Goal: Transaction & Acquisition: Purchase product/service

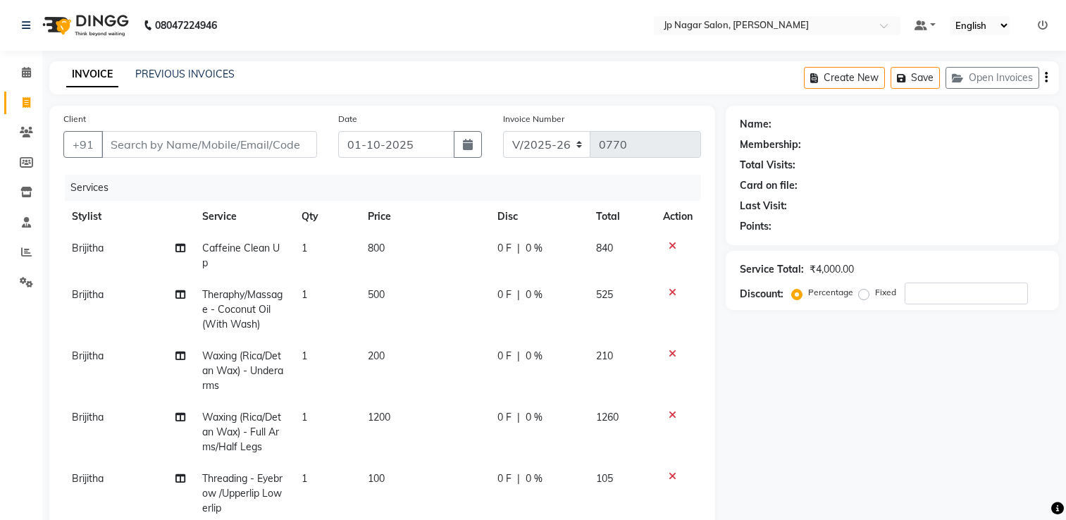
select select "4852"
select select "service"
select select "89410"
click at [192, 141] on input "Client" at bounding box center [209, 144] width 216 height 27
type input "8"
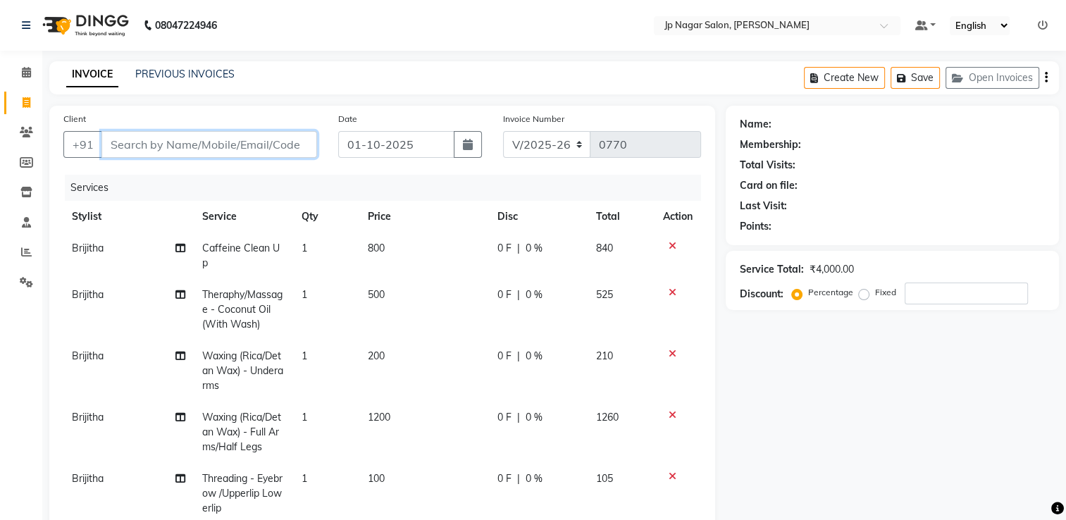
type input "0"
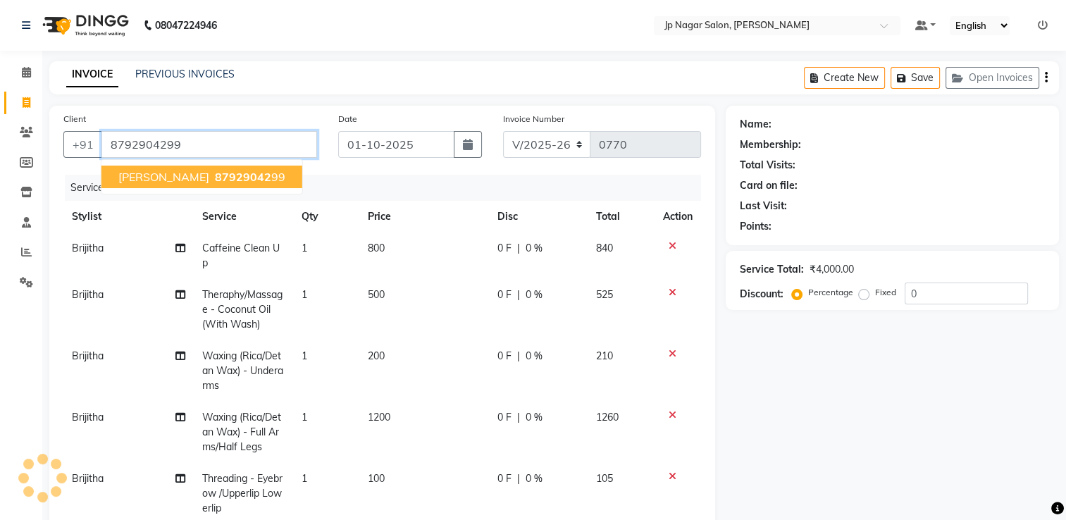
type input "8792904299"
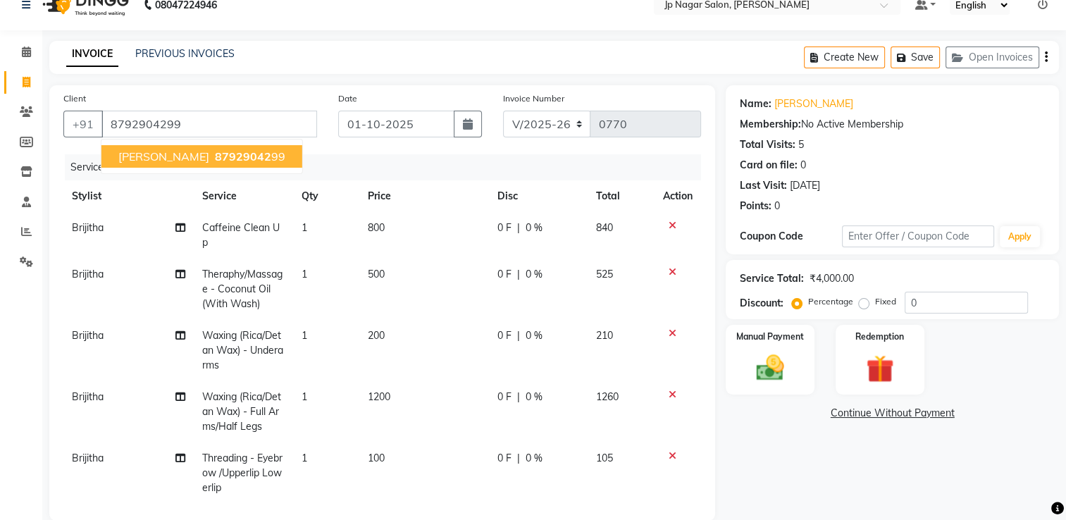
scroll to position [17, 0]
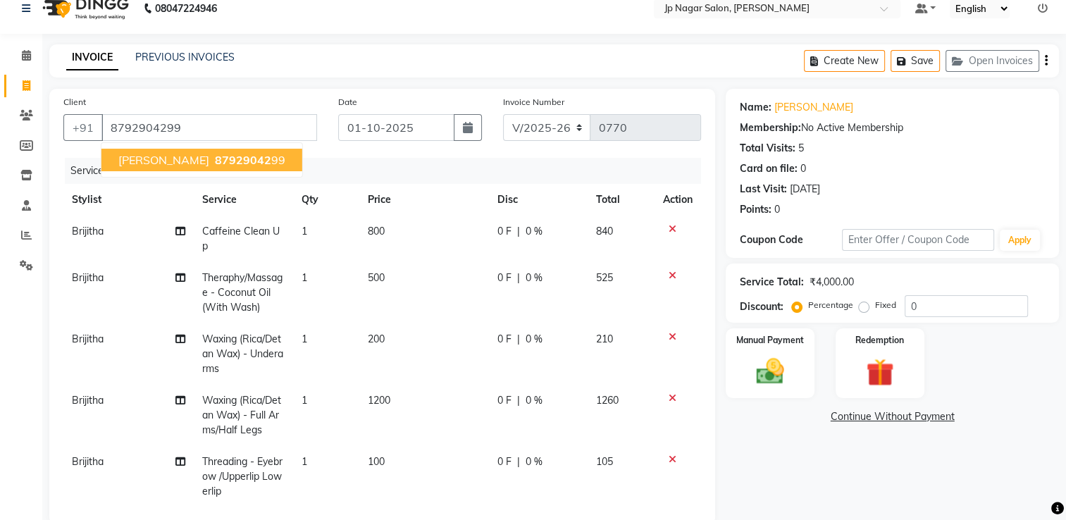
click at [218, 162] on span "87929042" at bounding box center [243, 160] width 56 height 14
click at [752, 353] on div "Manual Payment" at bounding box center [770, 363] width 92 height 73
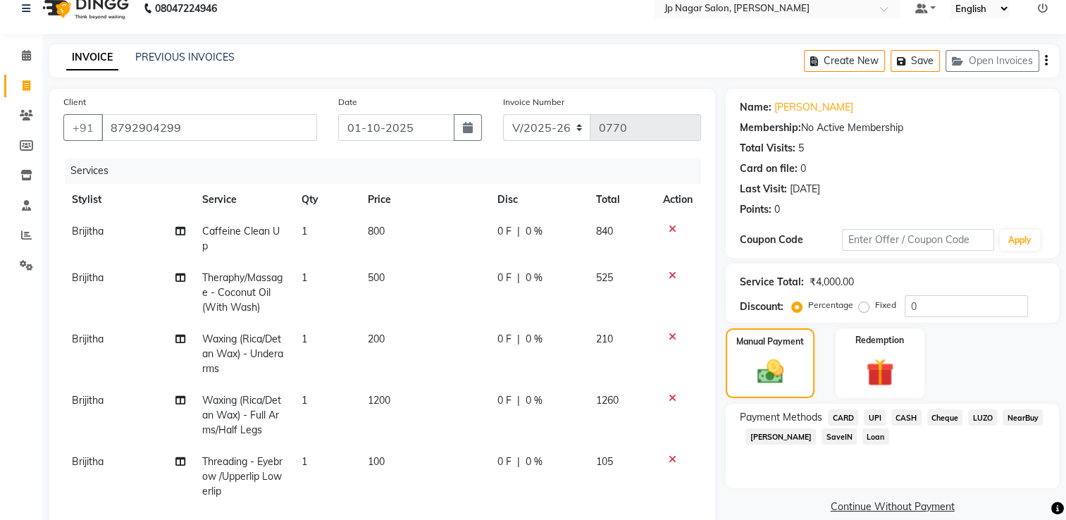
click at [875, 418] on span "UPI" at bounding box center [874, 417] width 22 height 16
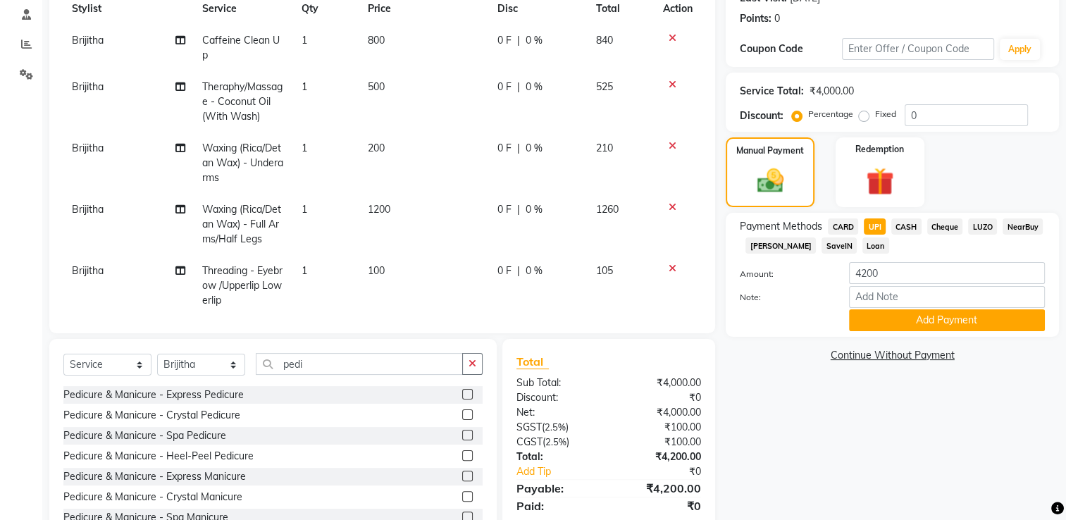
scroll to position [208, 0]
click at [992, 321] on button "Add Payment" at bounding box center [947, 319] width 196 height 22
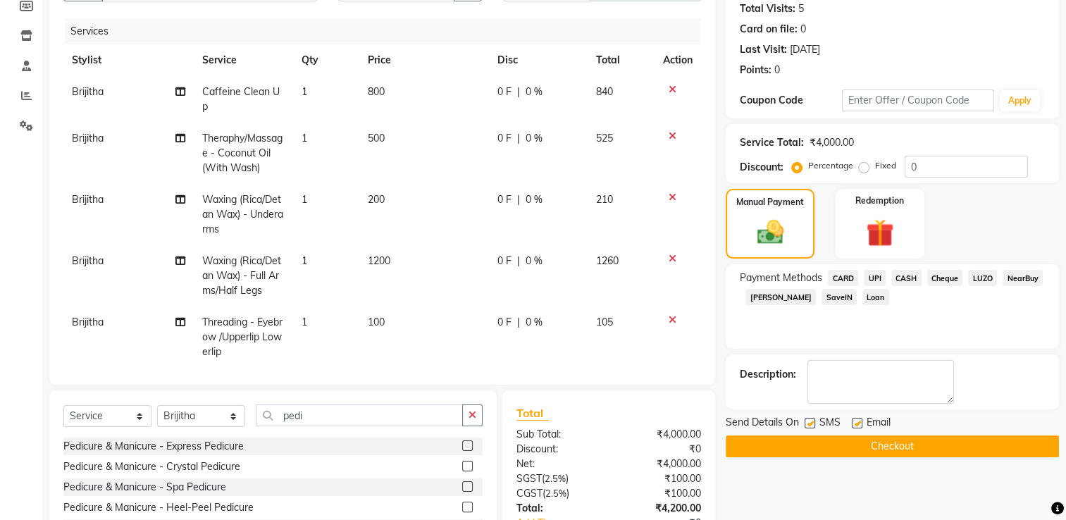
scroll to position [154, 0]
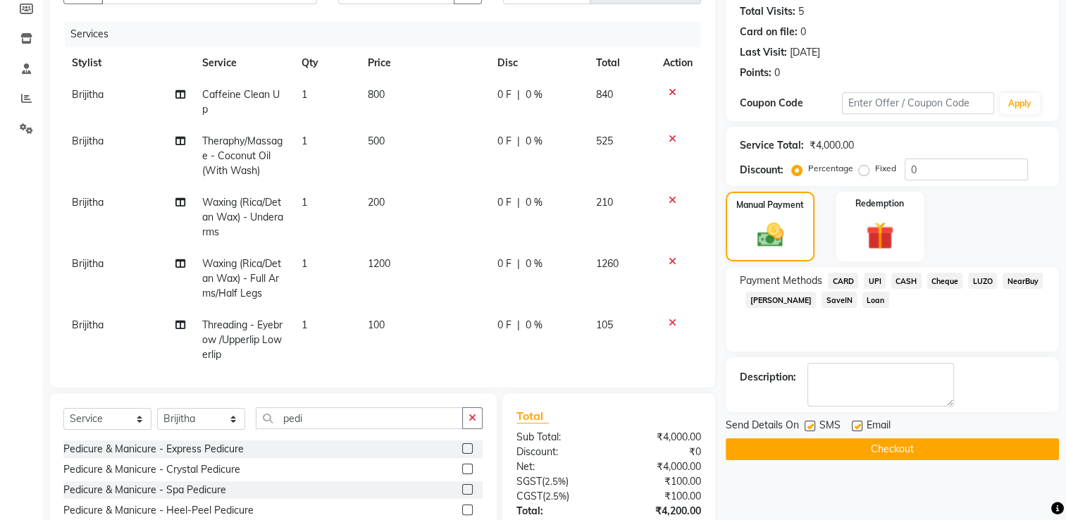
click at [872, 441] on button "Checkout" at bounding box center [891, 449] width 333 height 22
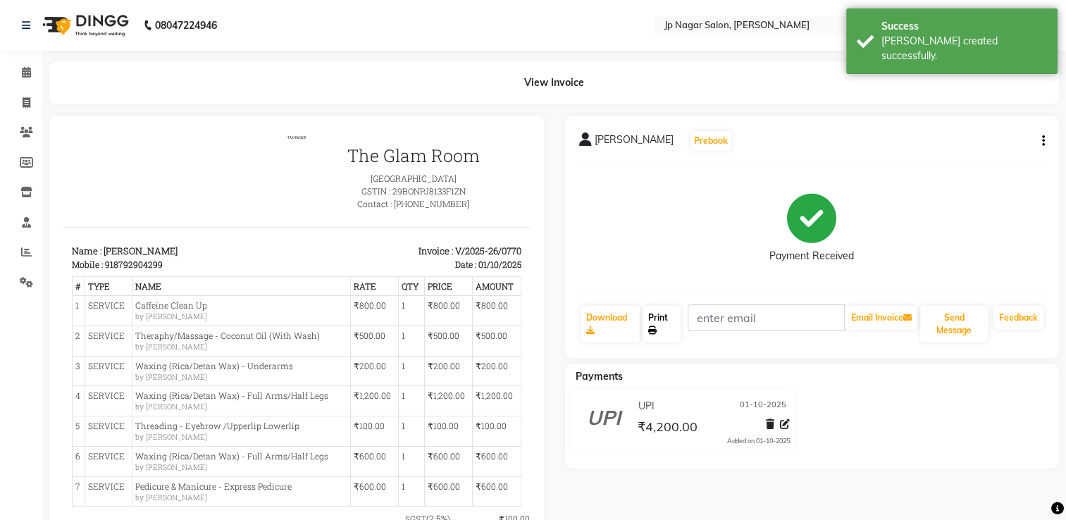
click at [659, 313] on link "Print" at bounding box center [661, 324] width 39 height 37
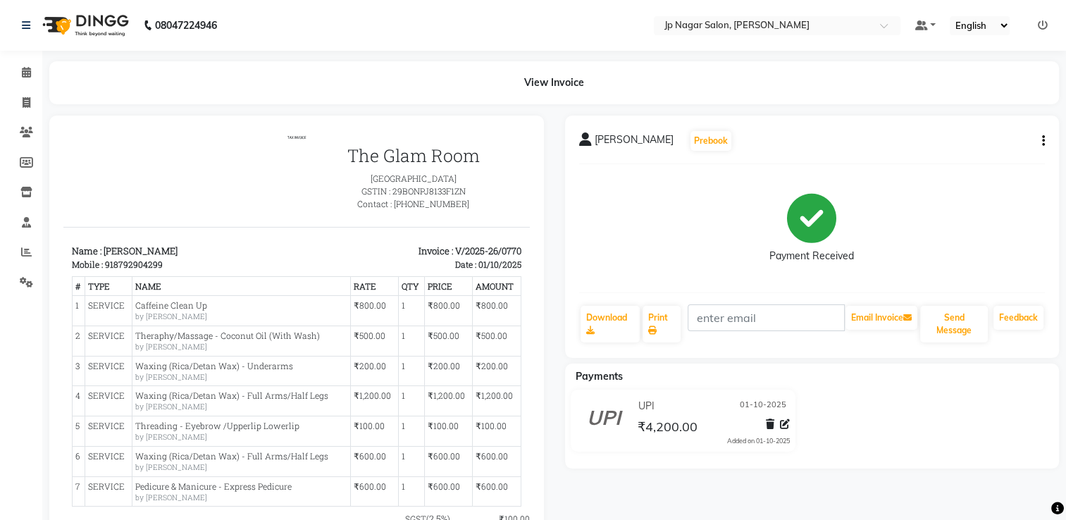
click at [832, 370] on div "Payments" at bounding box center [817, 376] width 505 height 15
click at [655, 320] on link "Print" at bounding box center [661, 324] width 39 height 37
click at [30, 69] on icon at bounding box center [26, 72] width 9 height 11
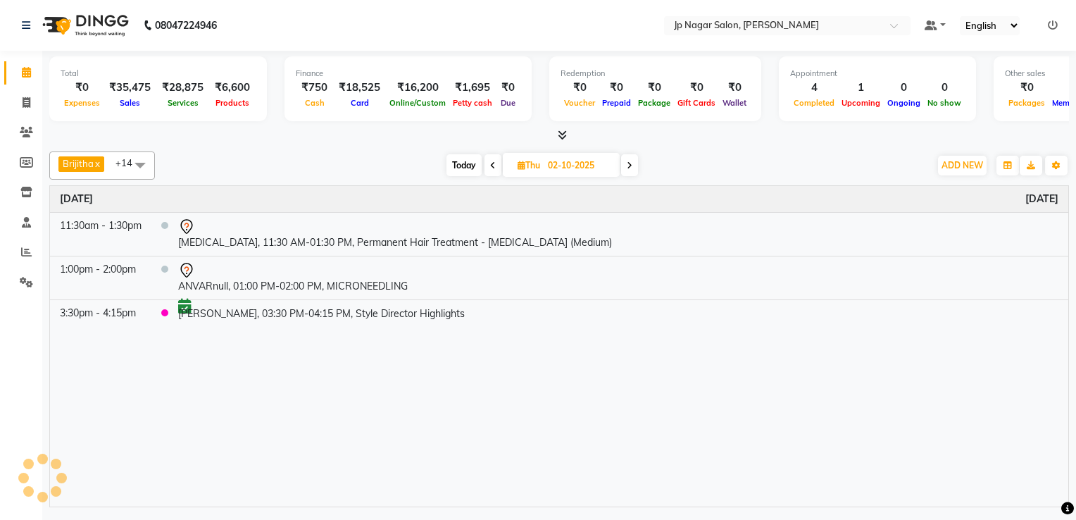
click at [30, 69] on icon at bounding box center [26, 72] width 9 height 11
click at [20, 108] on span at bounding box center [26, 103] width 25 height 16
select select "4852"
select select "service"
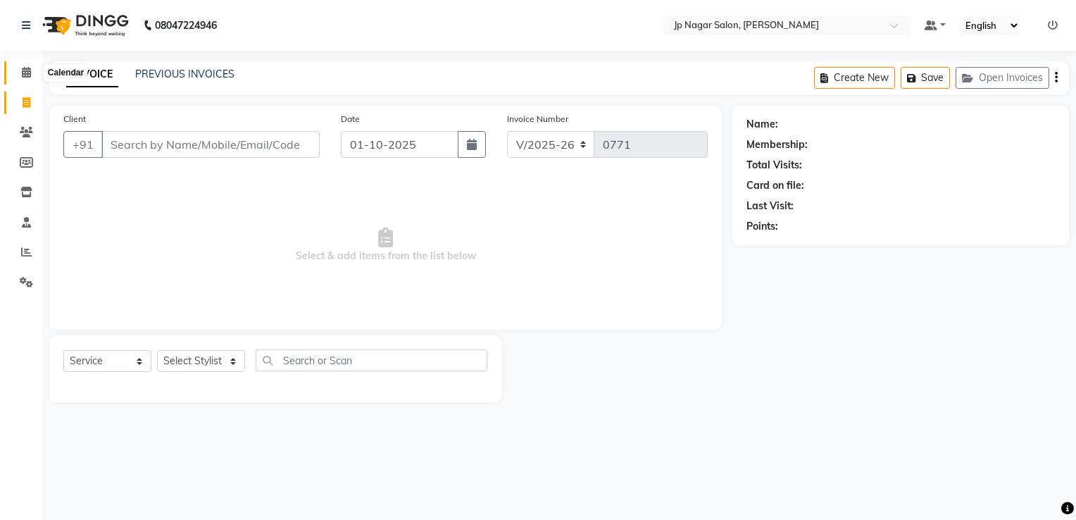
click at [27, 69] on icon at bounding box center [26, 72] width 9 height 11
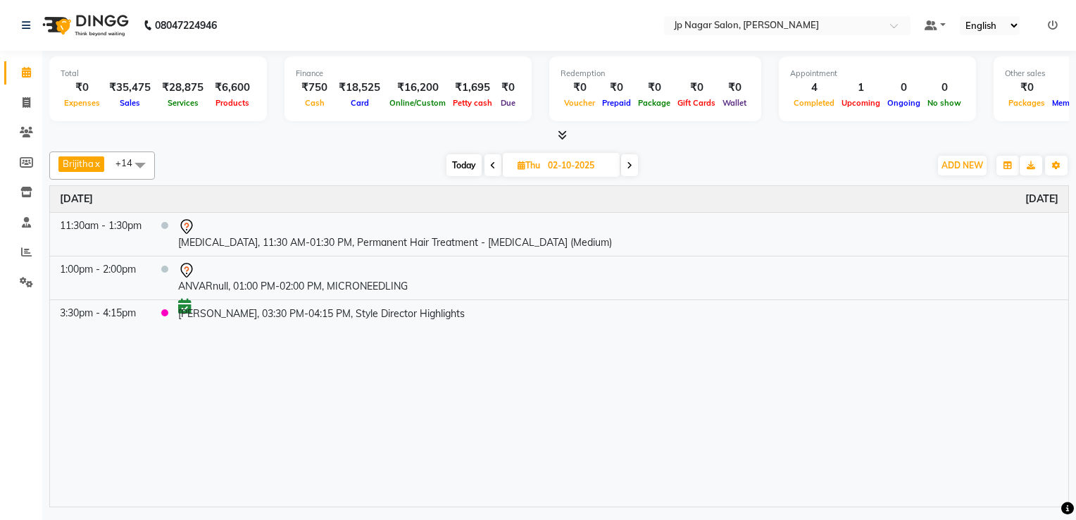
click at [457, 165] on span "Today" at bounding box center [464, 165] width 35 height 22
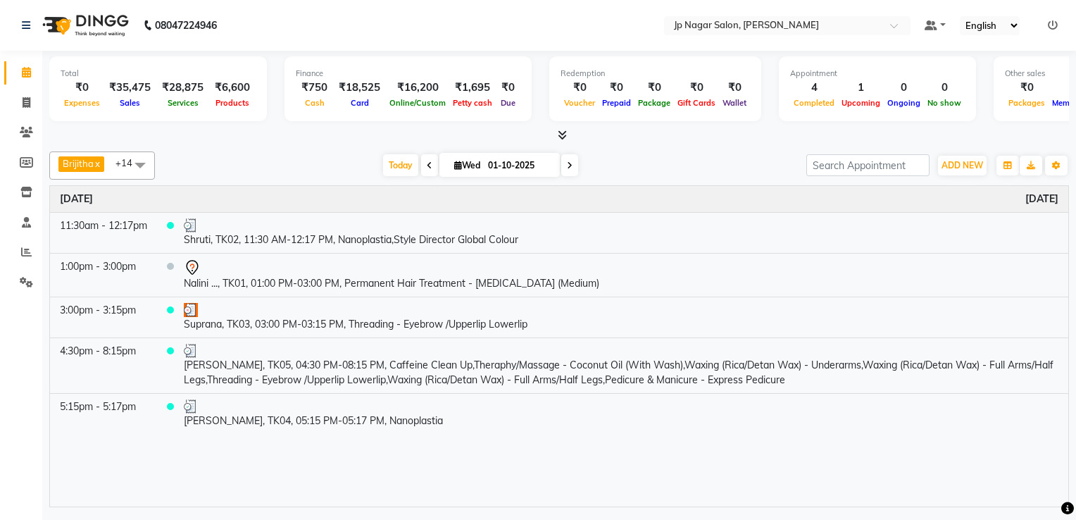
click at [570, 171] on span at bounding box center [569, 165] width 17 height 22
type input "02-10-2025"
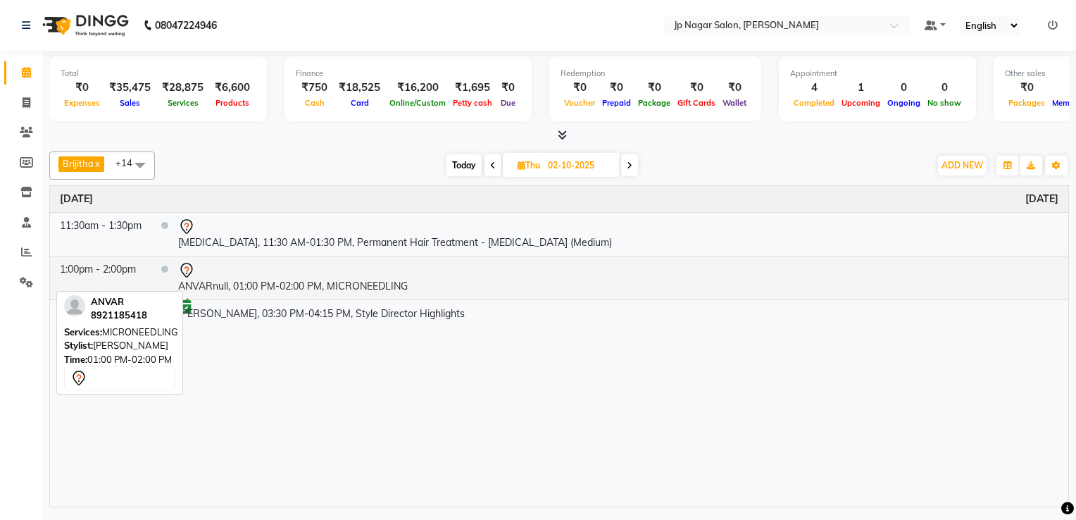
click at [146, 267] on td "1:00pm - 2:00pm" at bounding box center [100, 278] width 101 height 44
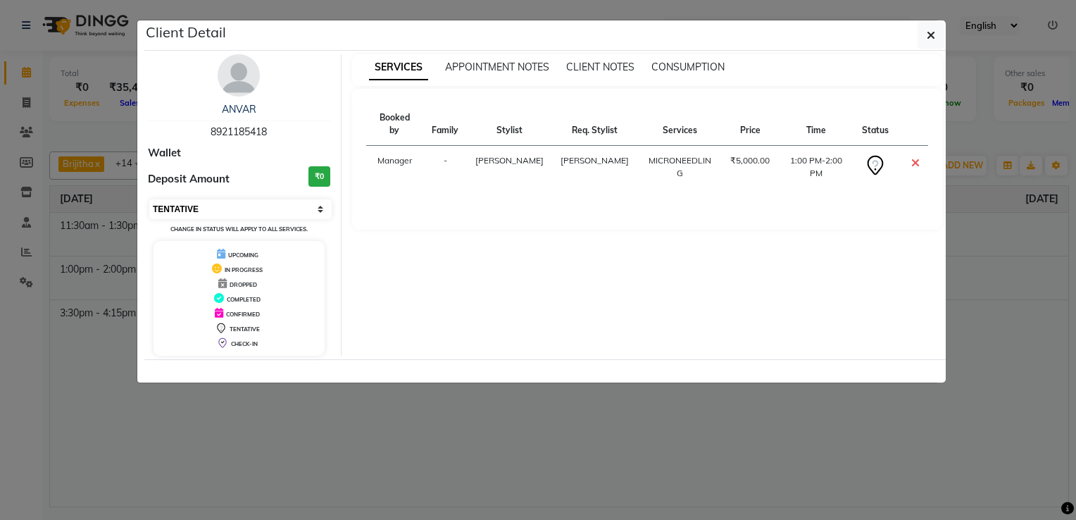
click at [323, 211] on select "Select CONFIRMED TENTATIVE" at bounding box center [240, 209] width 182 height 20
select select "6"
click at [149, 199] on select "Select CONFIRMED TENTATIVE" at bounding box center [240, 209] width 182 height 20
click at [934, 27] on button "button" at bounding box center [931, 35] width 27 height 27
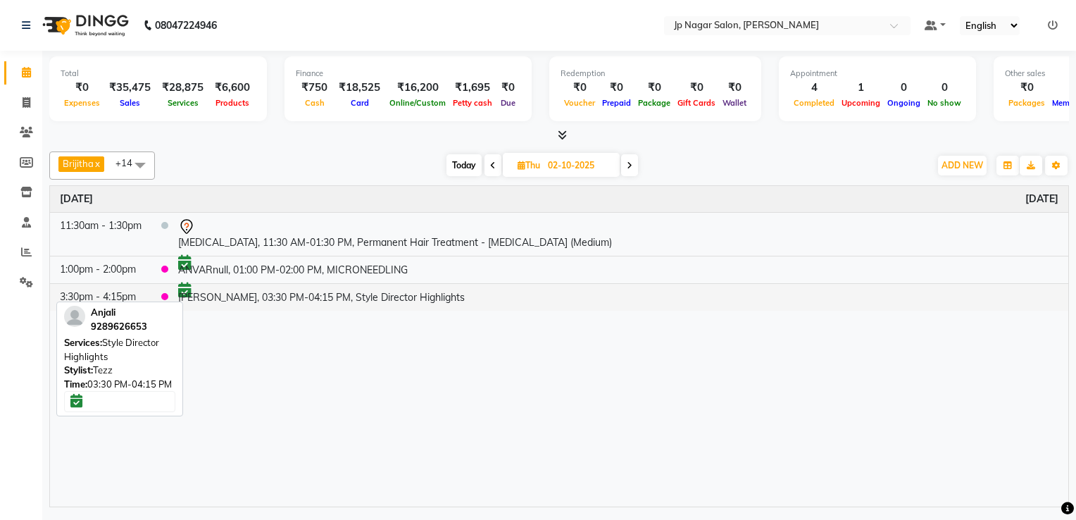
click at [113, 294] on td "3:30pm - 4:15pm" at bounding box center [100, 296] width 101 height 27
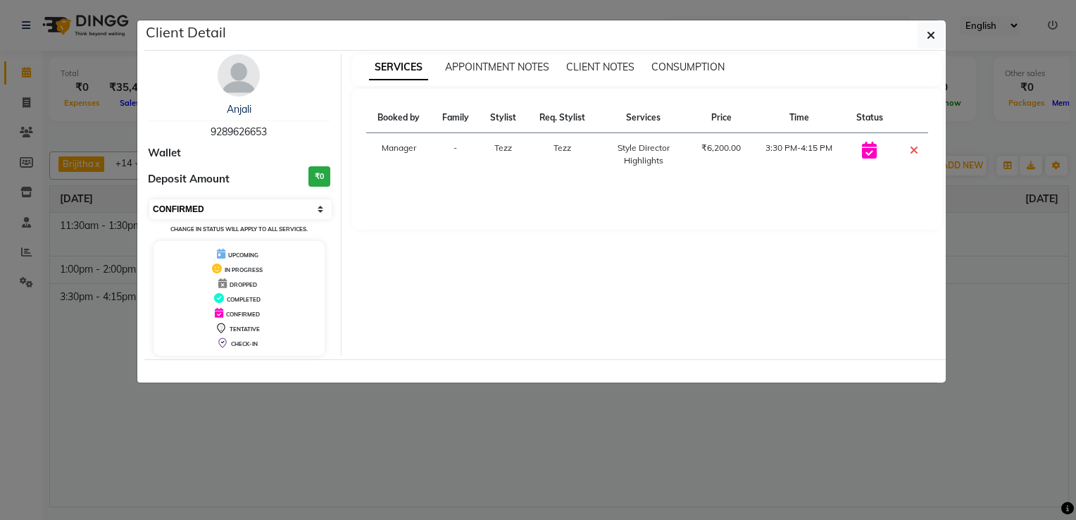
click at [321, 202] on select "Select CONFIRMED TENTATIVE" at bounding box center [240, 209] width 182 height 20
select select "7"
click at [149, 199] on select "Select CONFIRMED TENTATIVE" at bounding box center [240, 209] width 182 height 20
click at [932, 40] on icon "button" at bounding box center [931, 35] width 8 height 11
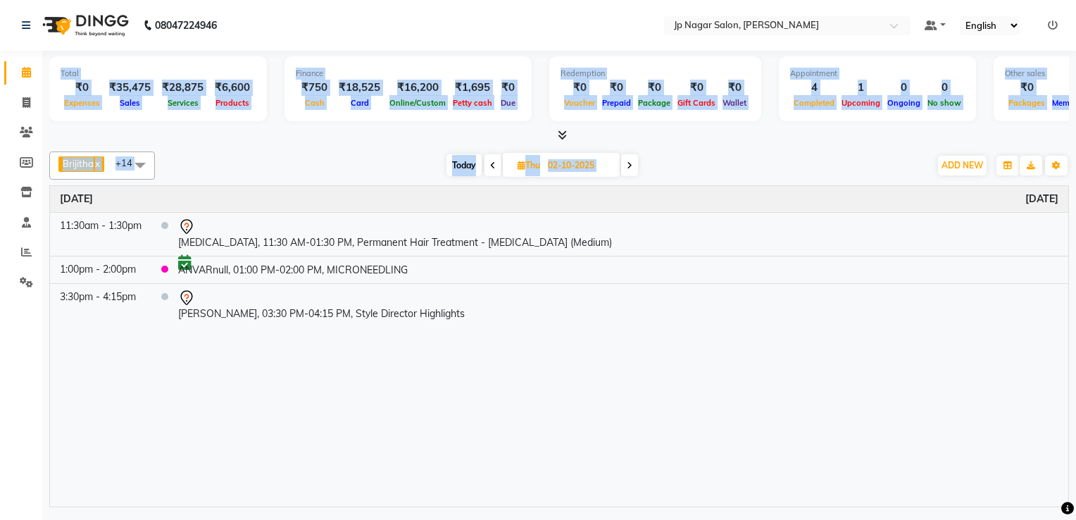
drag, startPoint x: 27, startPoint y: 342, endPoint x: 93, endPoint y: 339, distance: 66.2
click at [93, 339] on app-home "08047224946 Select Location × Jp Nagar Salon, J. P. Nagar Default Panel My Pane…" at bounding box center [538, 255] width 1076 height 511
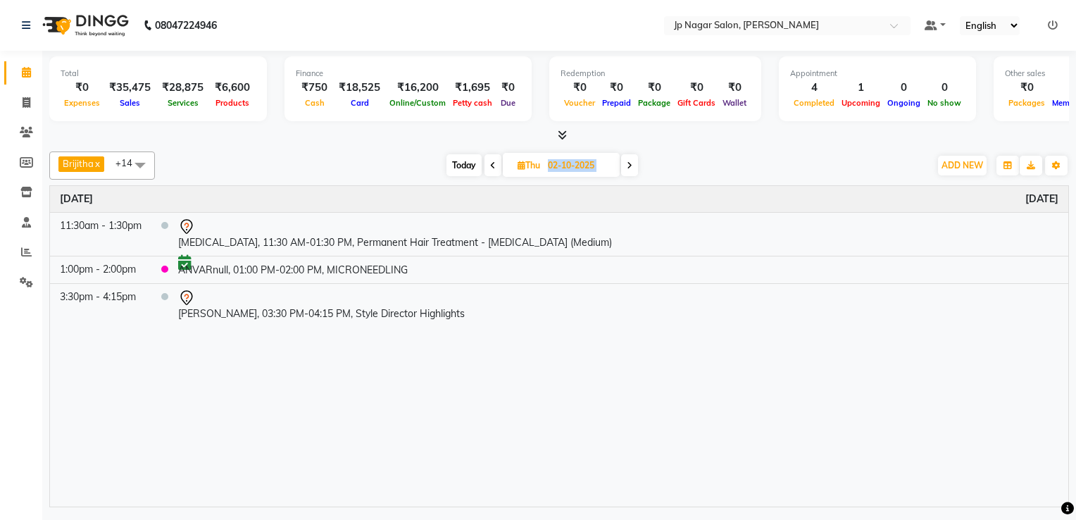
click at [364, 475] on div "Time Event [DATE] 11:30am - 1:30pm [MEDICAL_DATA], 11:30 AM-01:30 PM, Permanent…" at bounding box center [559, 346] width 1018 height 320
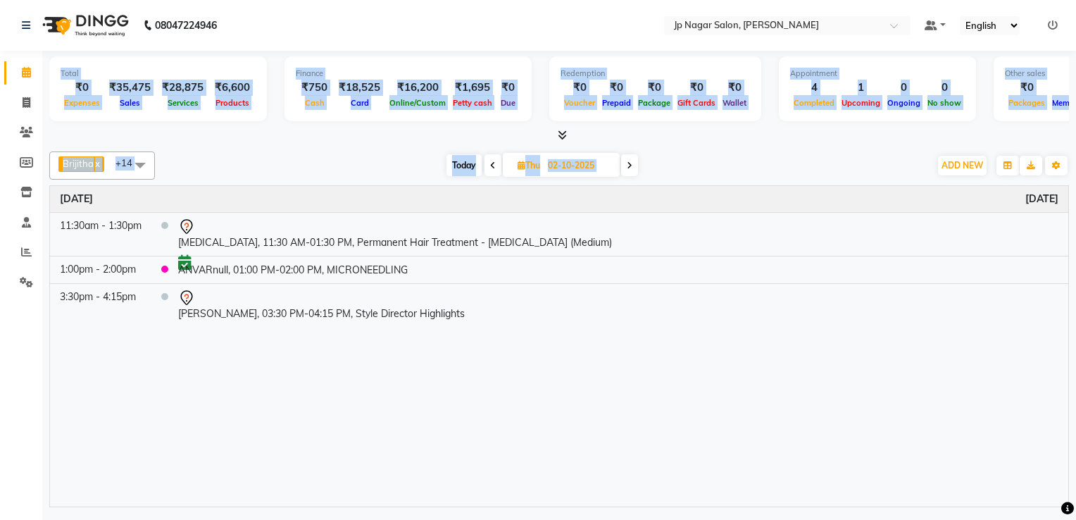
click at [316, 470] on div "Time Event [DATE] 11:30am - 1:30pm [MEDICAL_DATA], 11:30 AM-01:30 PM, Permanent…" at bounding box center [559, 346] width 1018 height 320
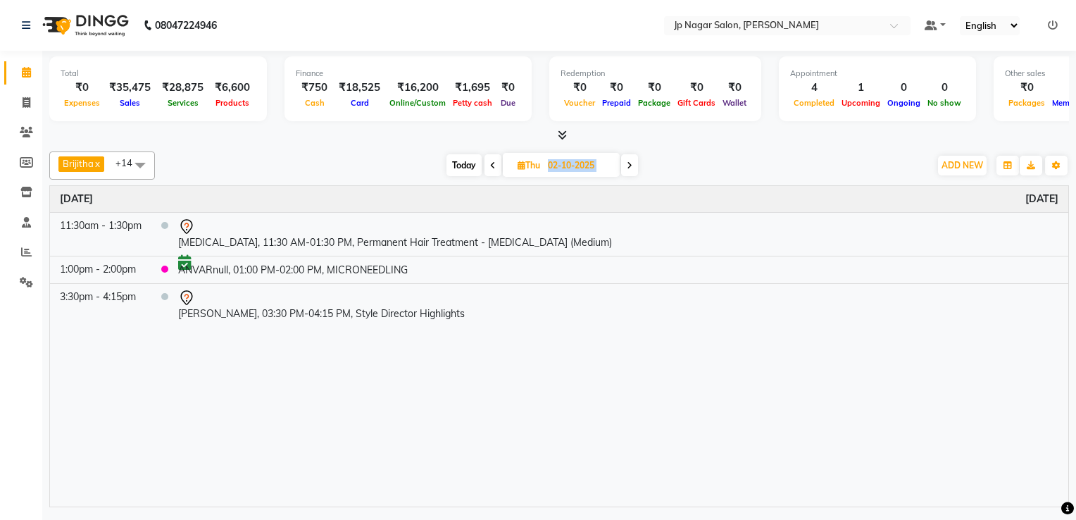
click at [316, 470] on div "Time Event [DATE] 11:30am - 1:30pm [MEDICAL_DATA], 11:30 AM-01:30 PM, Permanent…" at bounding box center [559, 346] width 1018 height 320
click at [699, 468] on div "Time Event [DATE] 11:30am - 1:30pm [MEDICAL_DATA], 11:30 AM-01:30 PM, Permanent…" at bounding box center [559, 346] width 1018 height 320
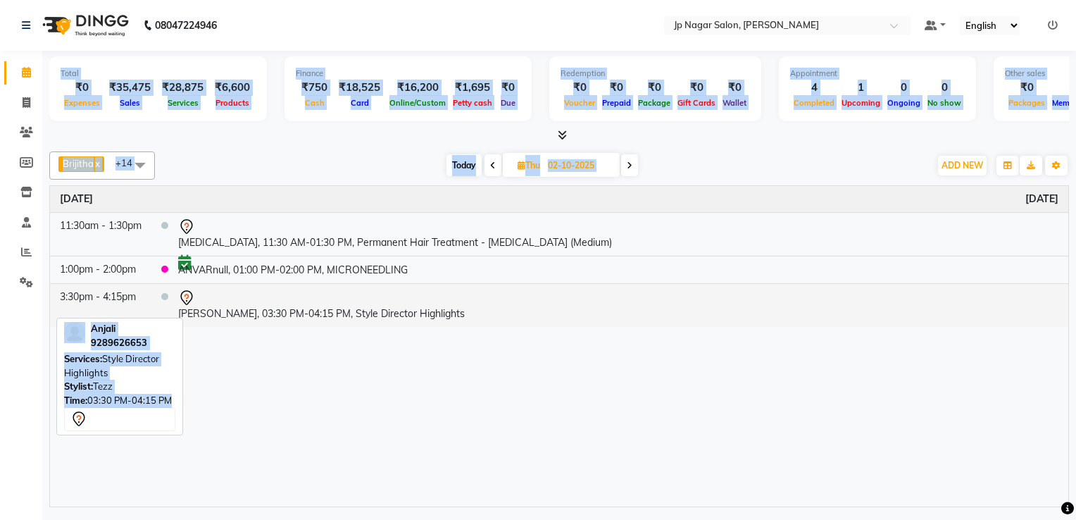
click at [124, 292] on td "3:30pm - 4:15pm" at bounding box center [100, 305] width 101 height 44
select select "7"
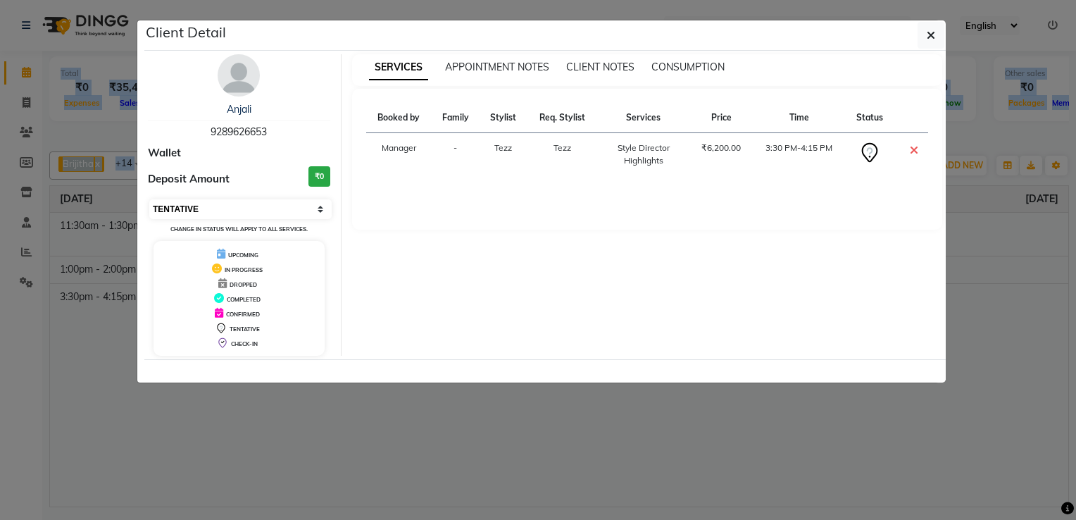
click at [317, 212] on select "Select CONFIRMED TENTATIVE" at bounding box center [240, 209] width 182 height 20
click at [318, 208] on select "Select CONFIRMED TENTATIVE" at bounding box center [240, 209] width 182 height 20
click at [931, 37] on icon "button" at bounding box center [931, 35] width 8 height 11
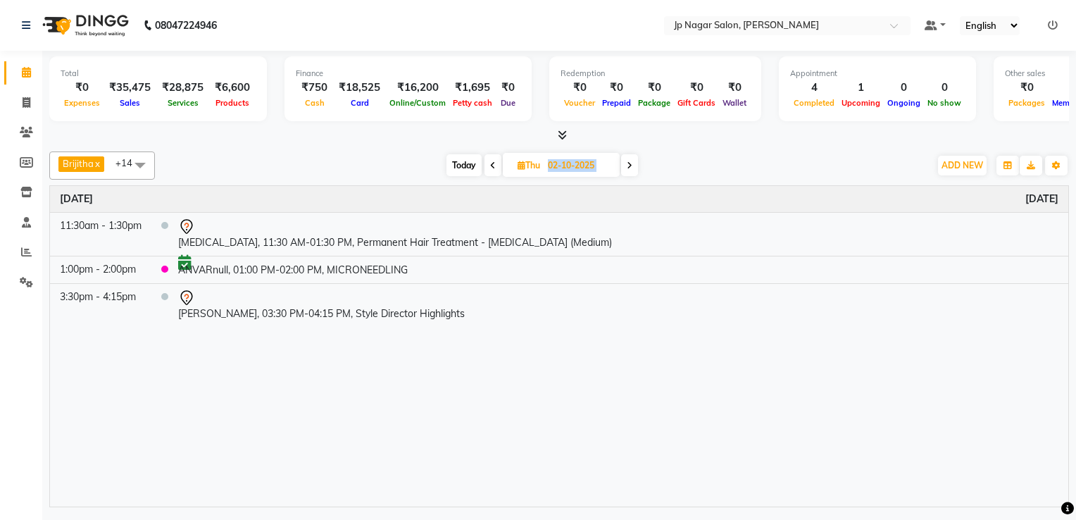
click at [183, 359] on div "Time Event [DATE] 11:30am - 1:30pm [MEDICAL_DATA], 11:30 AM-01:30 PM, Permanent…" at bounding box center [559, 346] width 1018 height 320
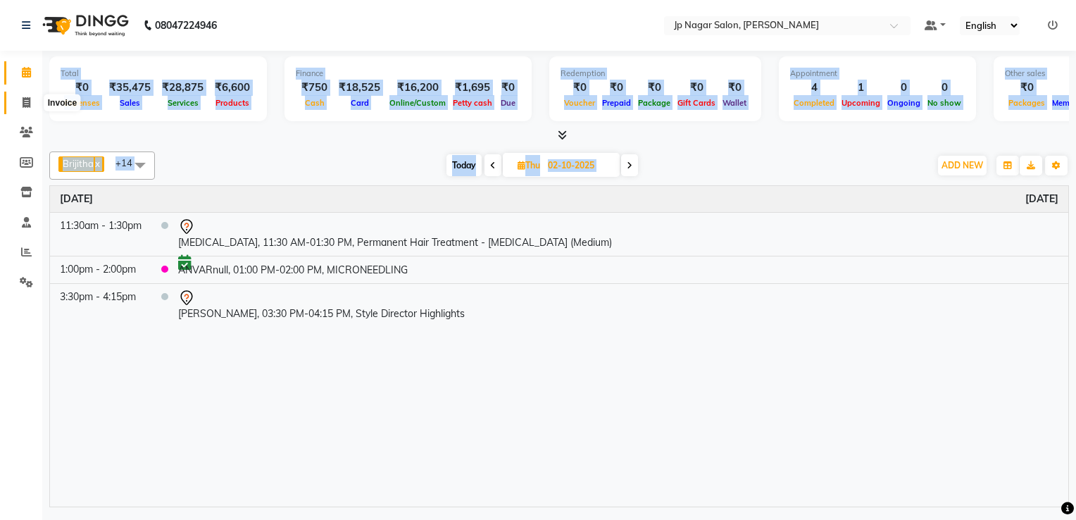
click at [25, 100] on icon at bounding box center [27, 102] width 8 height 11
select select "service"
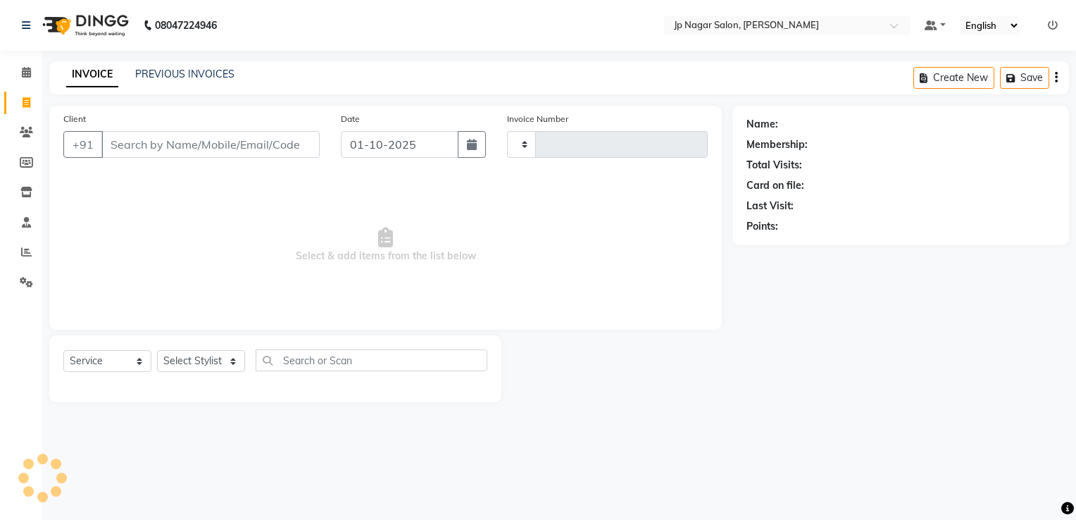
type input "0771"
click at [25, 100] on icon at bounding box center [27, 102] width 8 height 11
select select "4852"
select select "service"
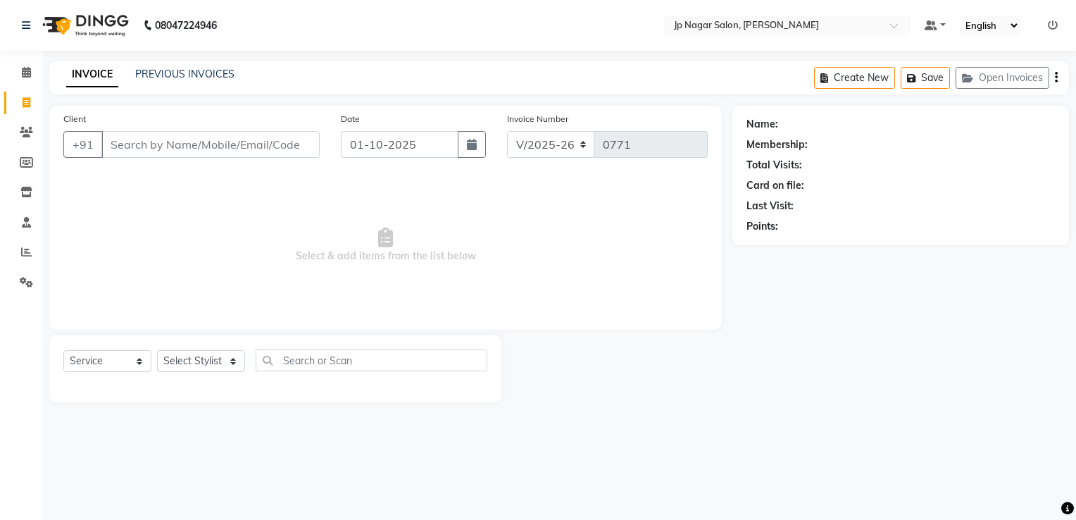
click at [834, 89] on div "Create New Save Open Invoices" at bounding box center [941, 77] width 255 height 33
click at [262, 146] on input "Client" at bounding box center [210, 144] width 218 height 27
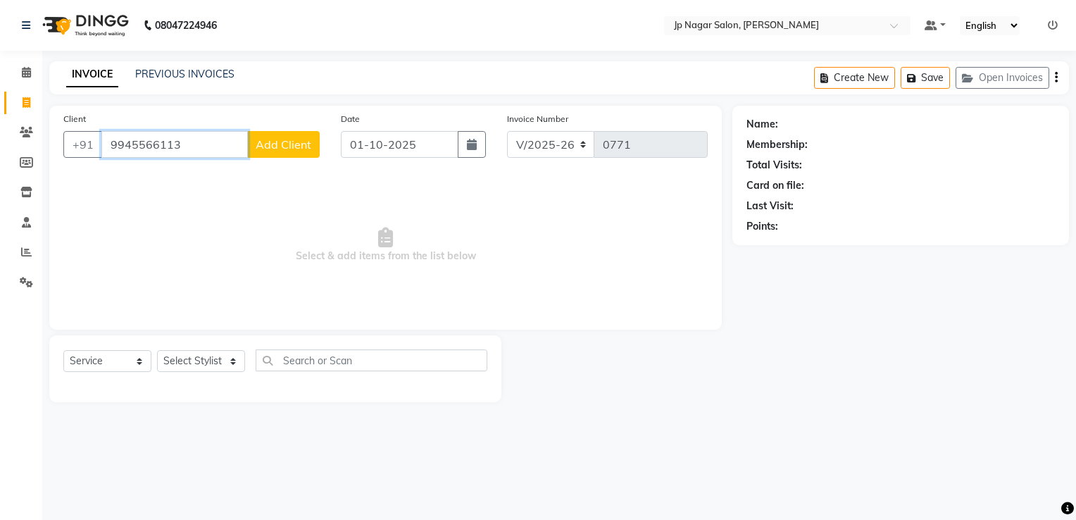
type input "9945566113"
click at [262, 146] on span "Add Client" at bounding box center [284, 144] width 56 height 14
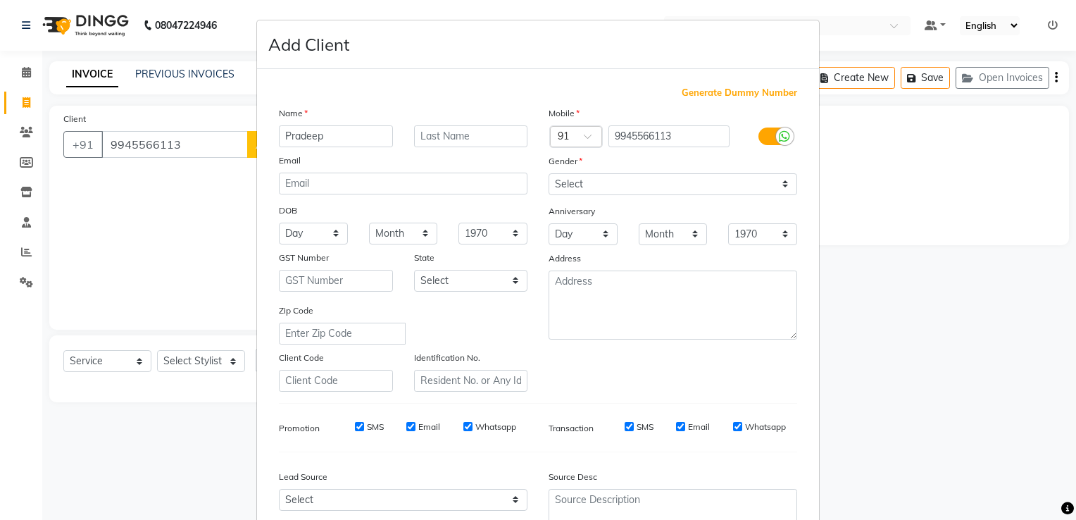
type input "Pradeep"
click at [577, 182] on select "Select [DEMOGRAPHIC_DATA] [DEMOGRAPHIC_DATA] Other Prefer Not To Say" at bounding box center [673, 184] width 249 height 22
select select "[DEMOGRAPHIC_DATA]"
click at [549, 174] on select "Select [DEMOGRAPHIC_DATA] [DEMOGRAPHIC_DATA] Other Prefer Not To Say" at bounding box center [673, 184] width 249 height 22
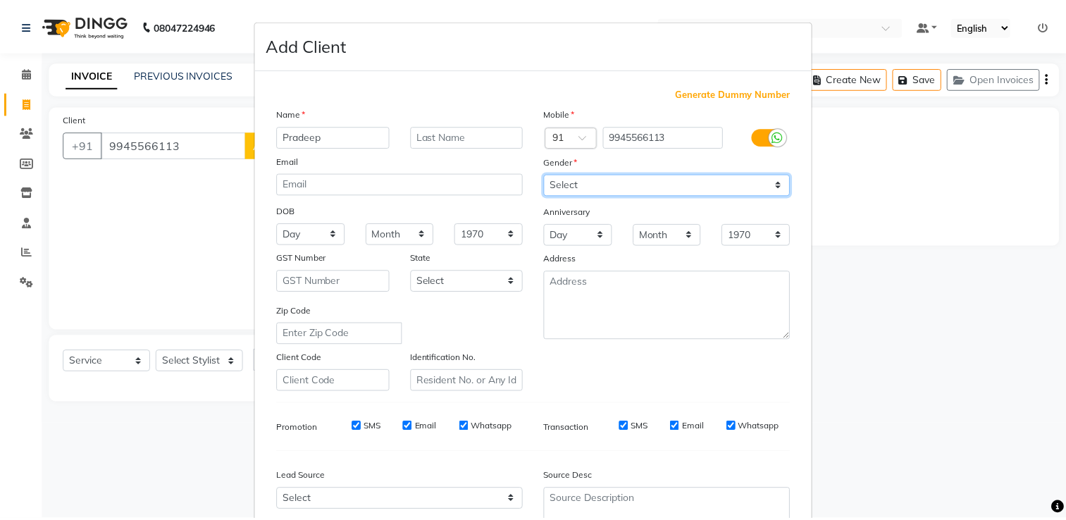
scroll to position [137, 0]
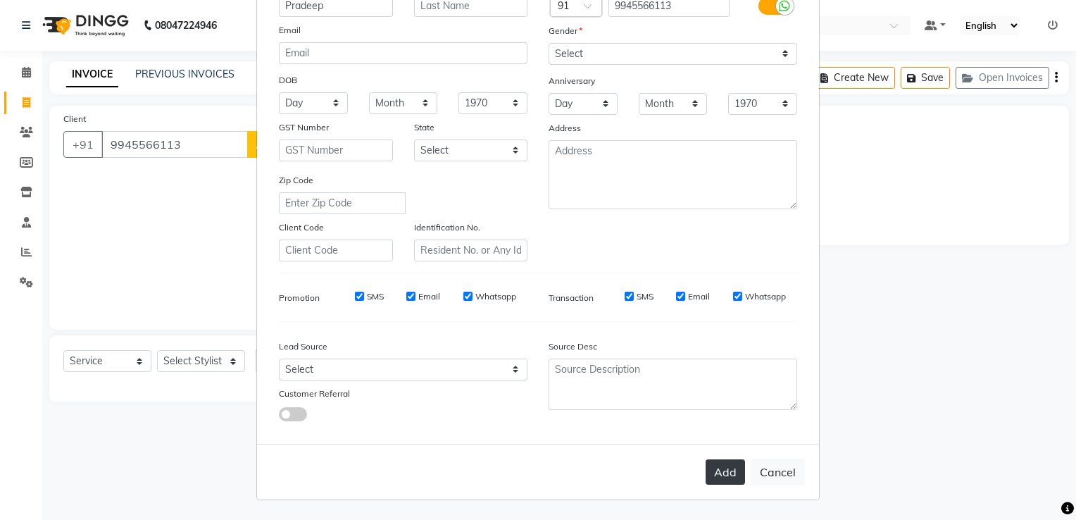
click at [730, 481] on button "Add" at bounding box center [725, 471] width 39 height 25
select select
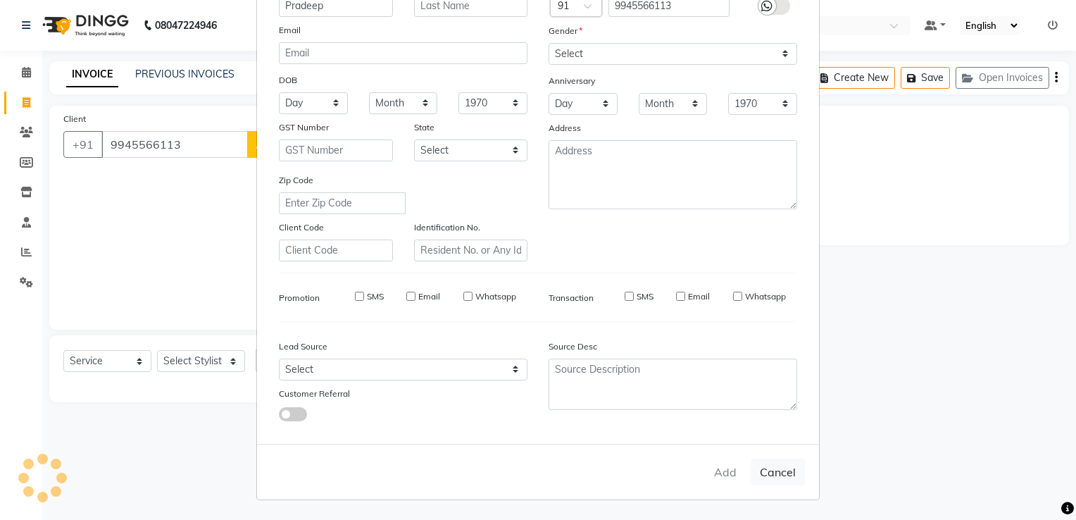
select select
checkbox input "false"
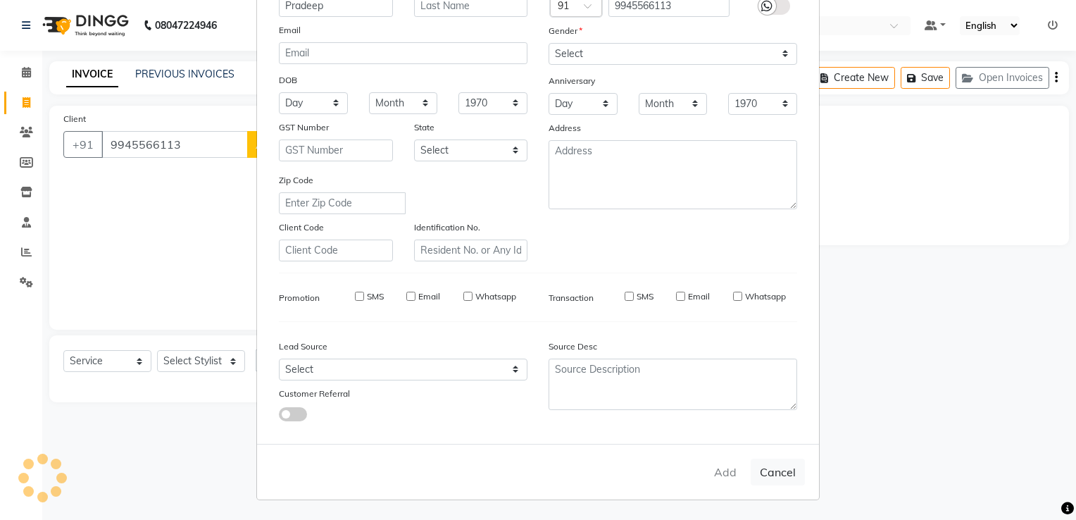
checkbox input "false"
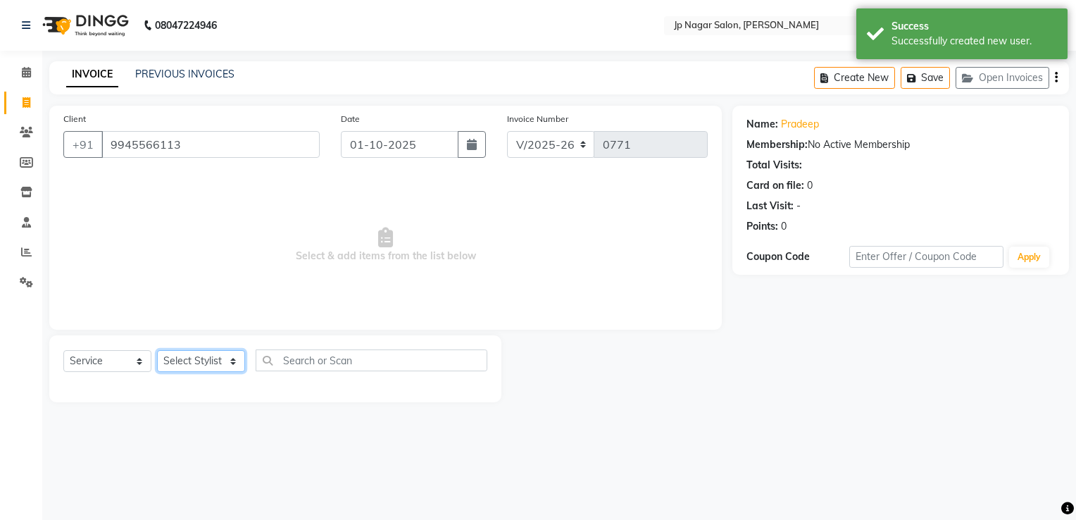
click at [177, 358] on select "Select Stylist Brijitha [PERSON_NAME] [PERSON_NAME] Manager Mehjabin [PERSON_NA…" at bounding box center [201, 361] width 88 height 22
select select "74823"
click at [157, 351] on select "Select Stylist Brijitha [PERSON_NAME] [PERSON_NAME] Manager Mehjabin [PERSON_NA…" at bounding box center [201, 361] width 88 height 22
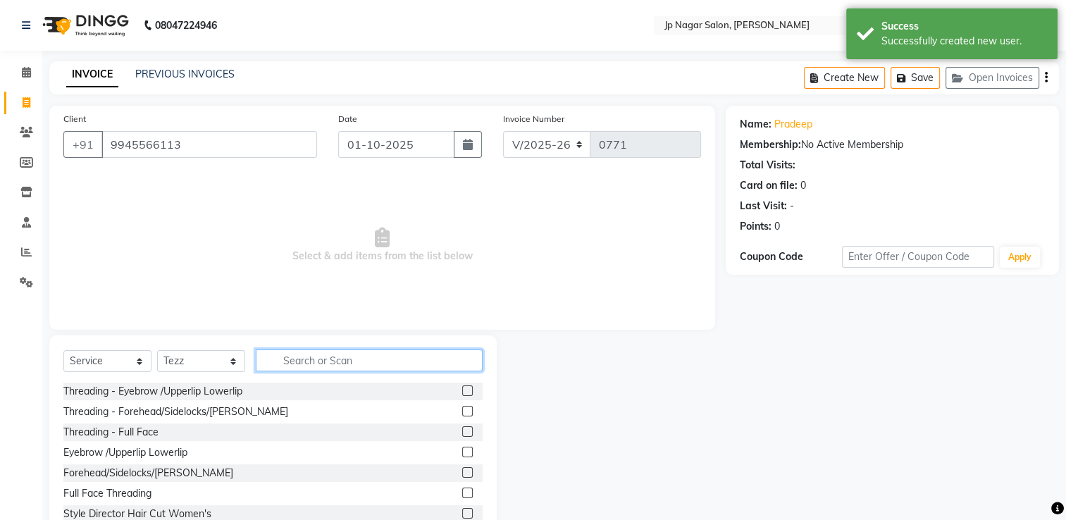
click at [291, 366] on input "text" at bounding box center [369, 360] width 227 height 22
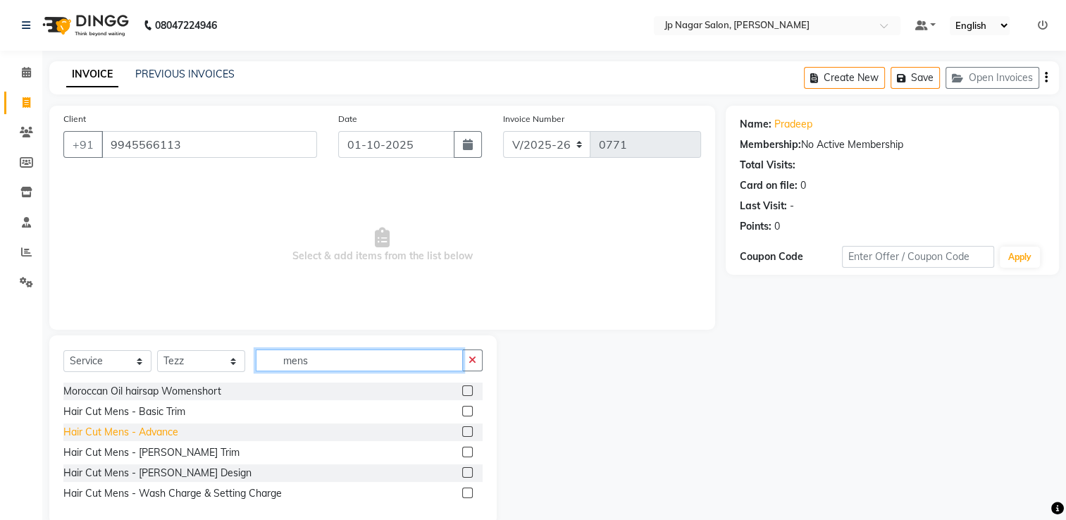
type input "mens"
click at [124, 433] on div "Hair Cut Mens - Advance" at bounding box center [120, 432] width 115 height 15
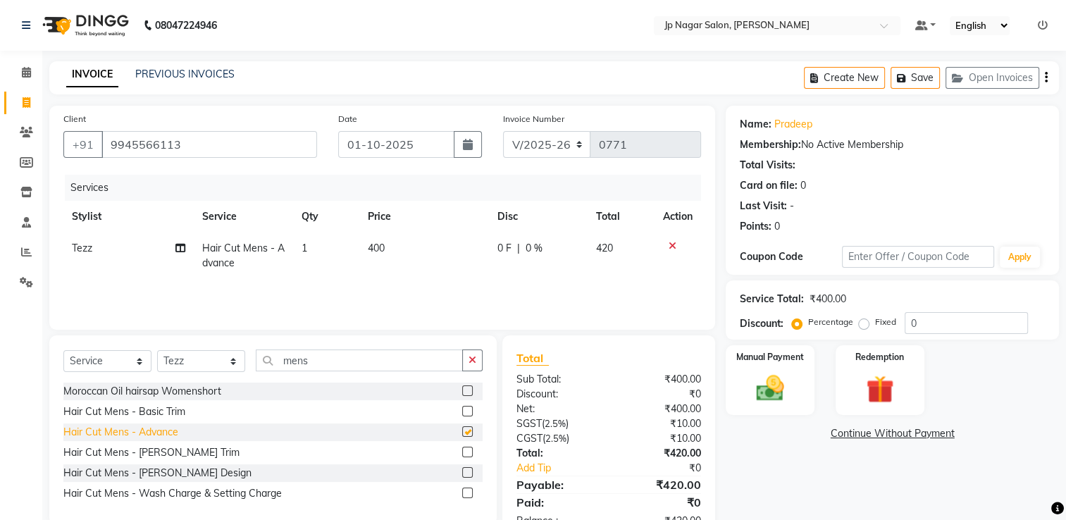
checkbox input "false"
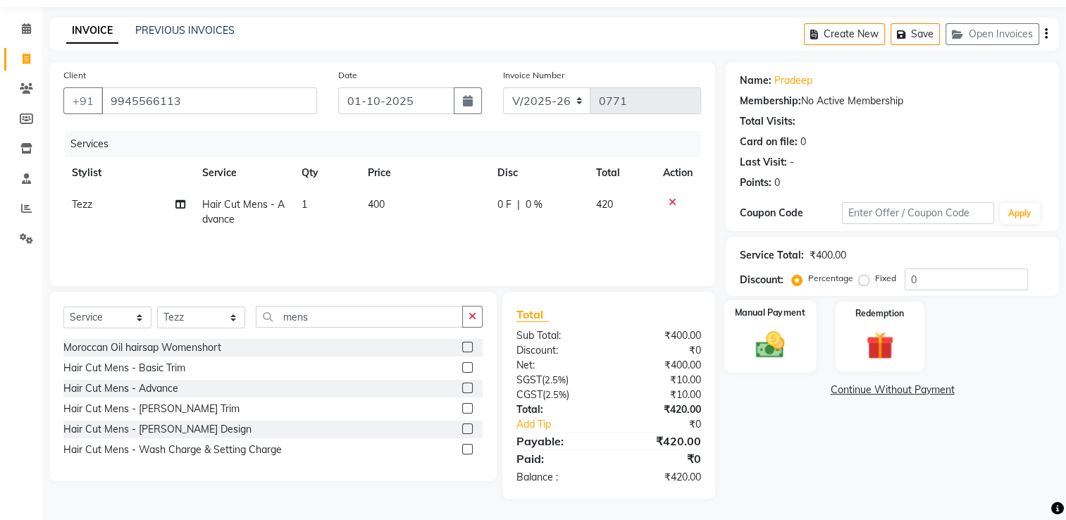
click at [768, 353] on img at bounding box center [770, 344] width 47 height 33
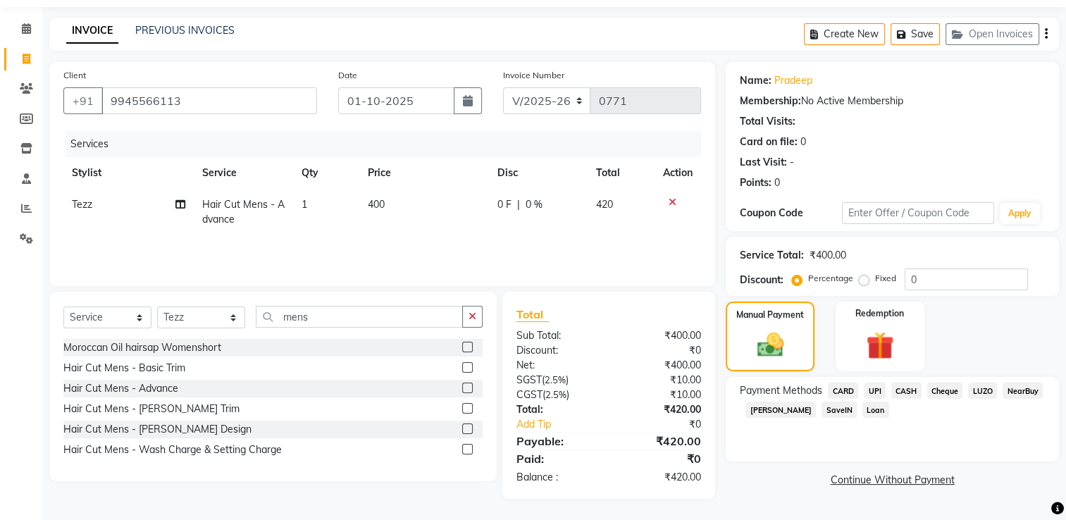
click at [870, 394] on span "UPI" at bounding box center [874, 390] width 22 height 16
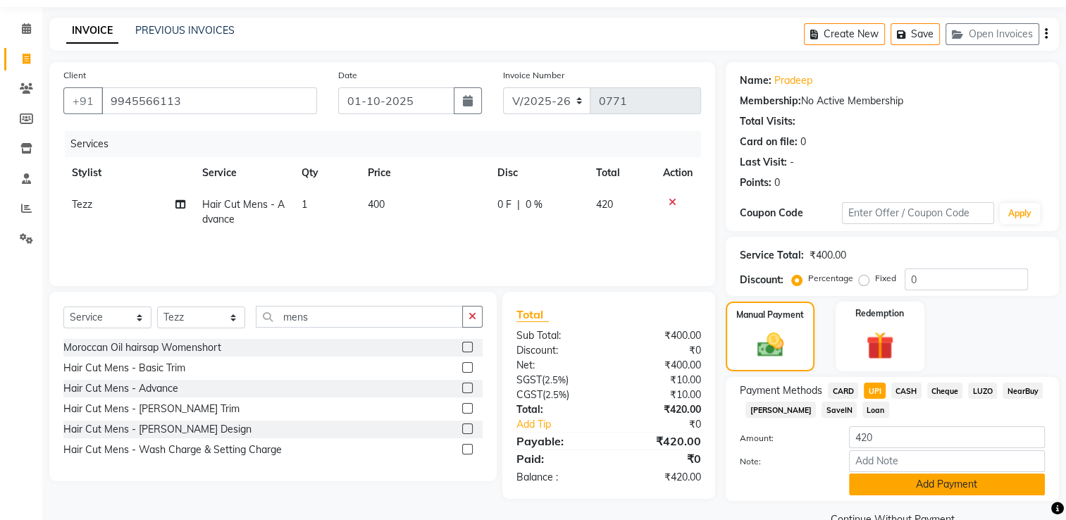
click at [897, 480] on button "Add Payment" at bounding box center [947, 484] width 196 height 22
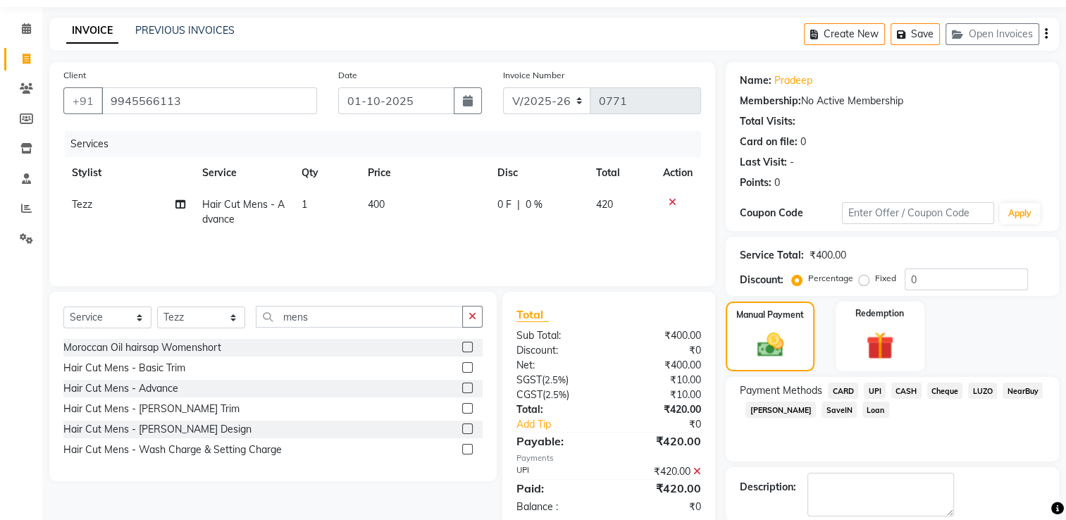
scroll to position [113, 0]
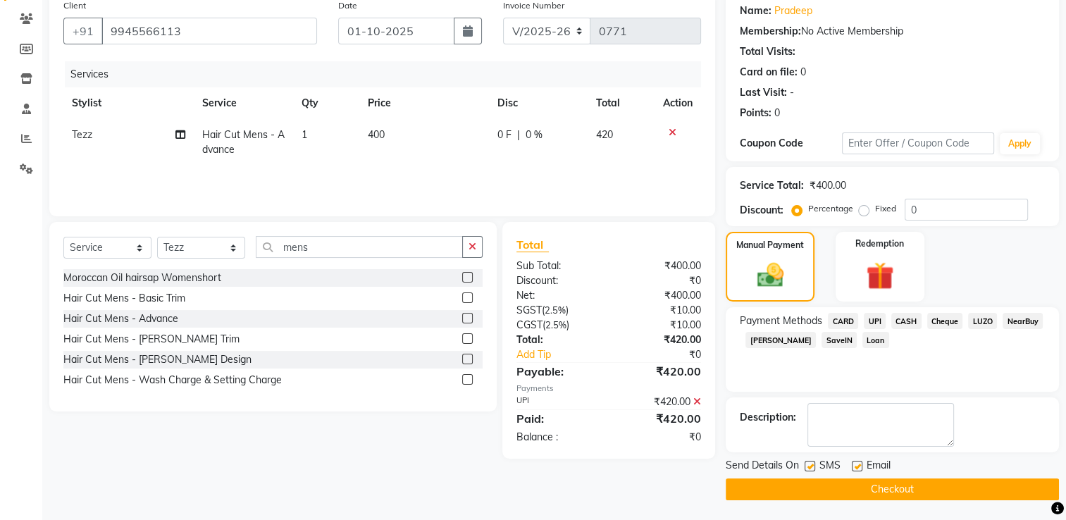
click at [886, 489] on button "Checkout" at bounding box center [891, 489] width 333 height 22
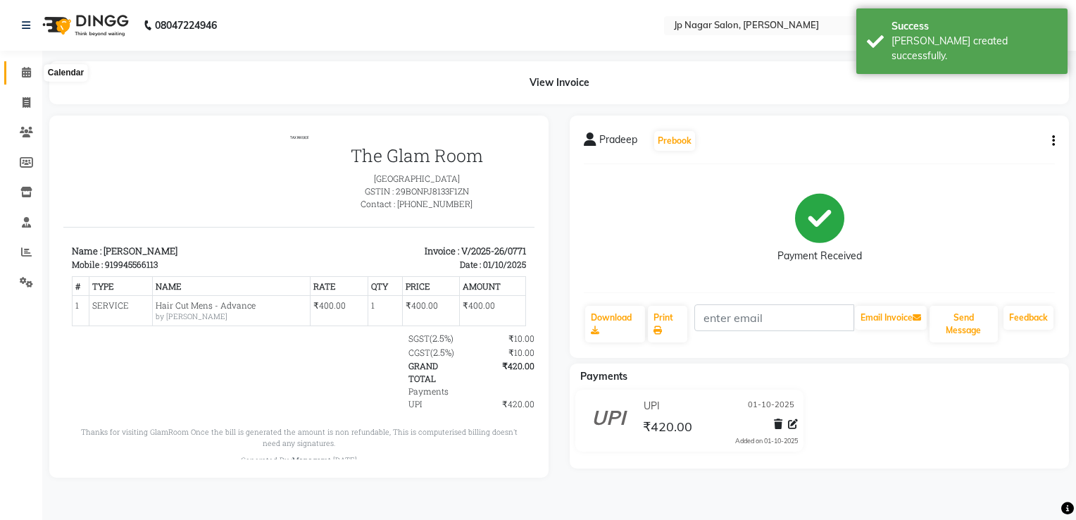
click at [30, 75] on icon at bounding box center [26, 72] width 9 height 11
